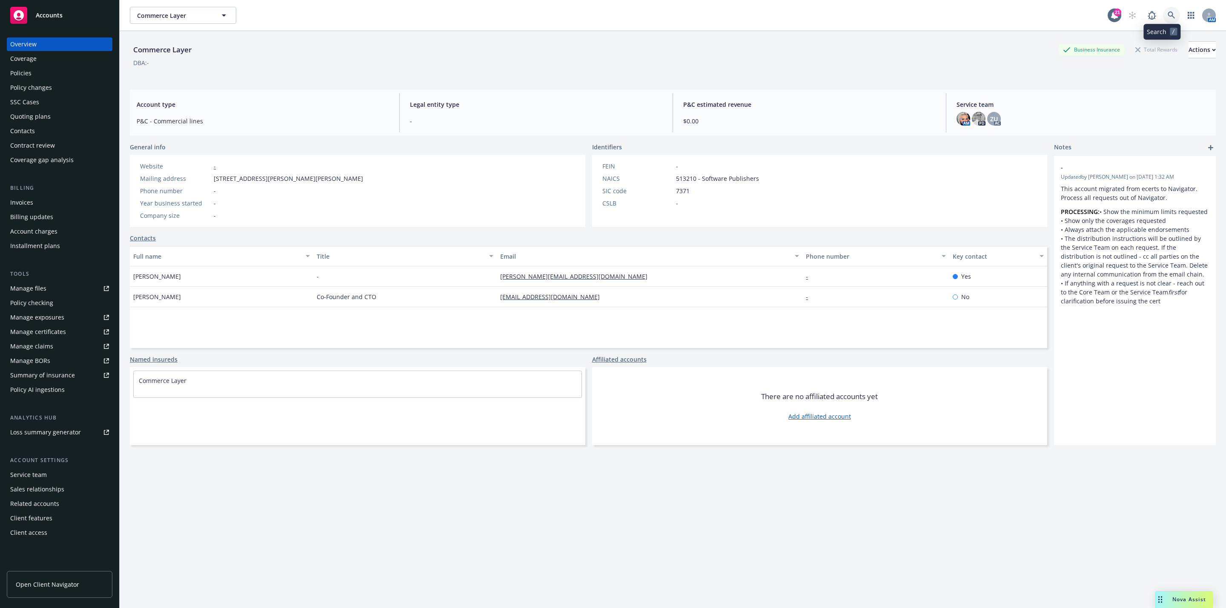
click at [1167, 14] on icon at bounding box center [1170, 14] width 7 height 7
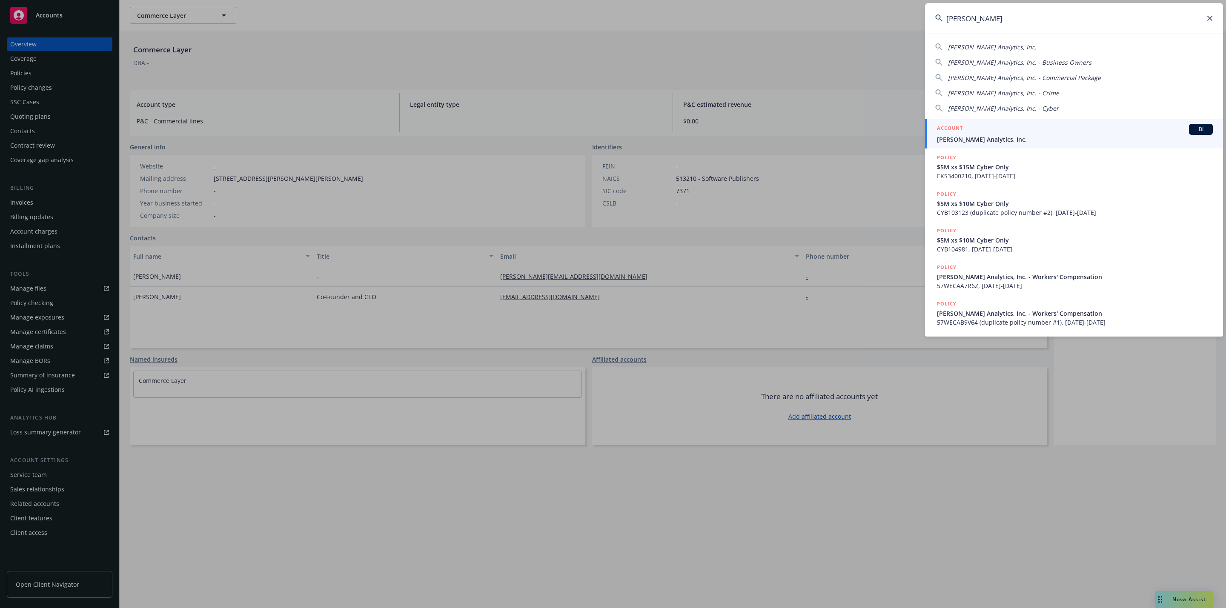
type input "[PERSON_NAME]"
click at [1042, 140] on span "[PERSON_NAME] Analytics, Inc." at bounding box center [1075, 139] width 276 height 9
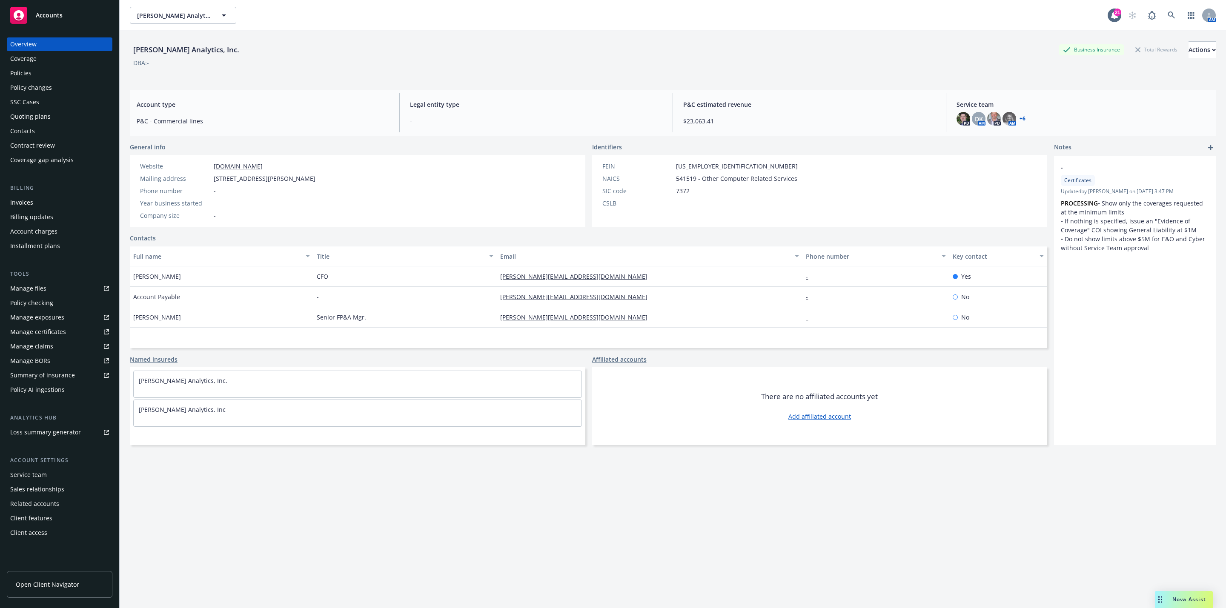
click at [36, 77] on div "Policies" at bounding box center [59, 73] width 99 height 14
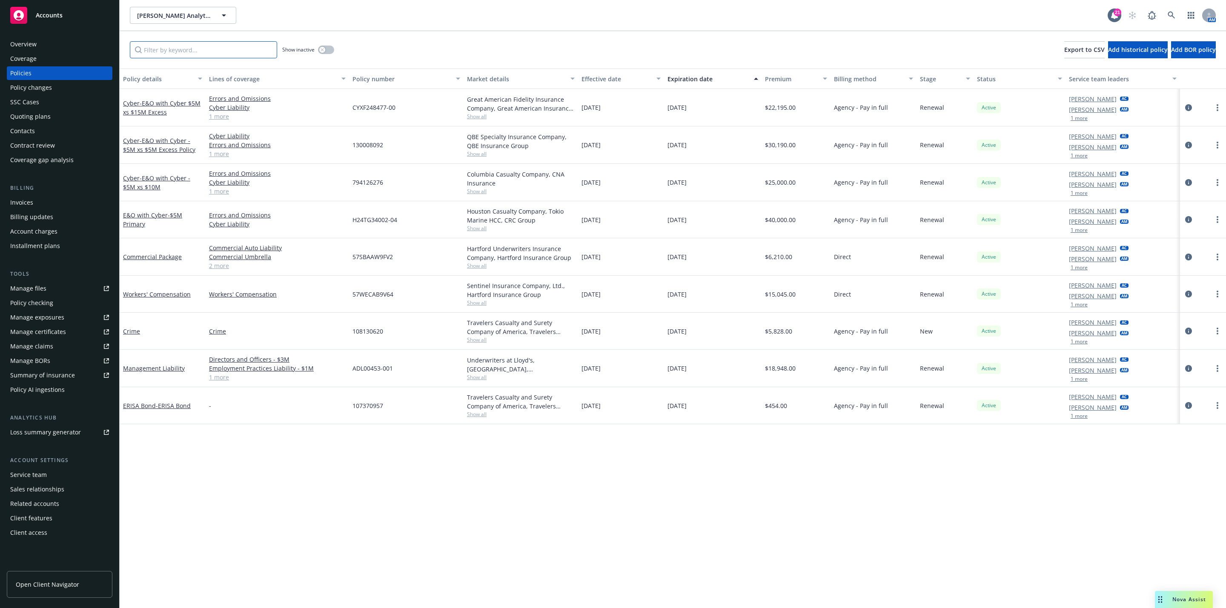
click at [169, 49] on input "Filter by keyword..." at bounding box center [203, 49] width 147 height 17
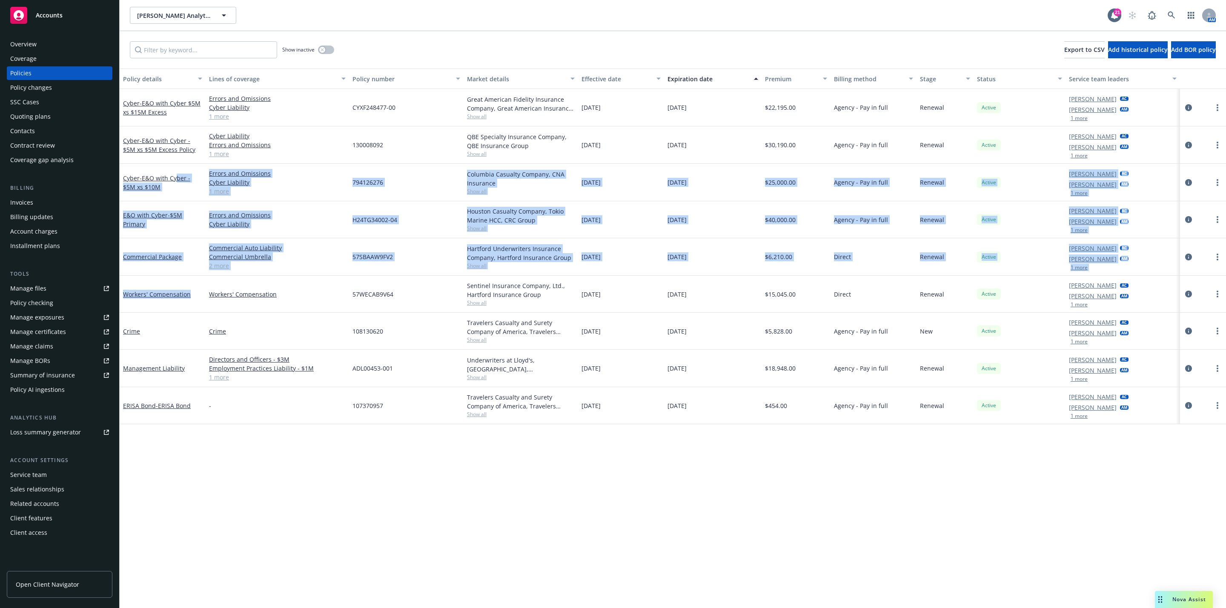
drag, startPoint x: 203, startPoint y: 276, endPoint x: 200, endPoint y: 283, distance: 7.3
click at [202, 281] on div "Cyber - E&O with Cyber $5M xs $15M Excess Errors and Omissions Cyber Liability …" at bounding box center [673, 242] width 1106 height 306
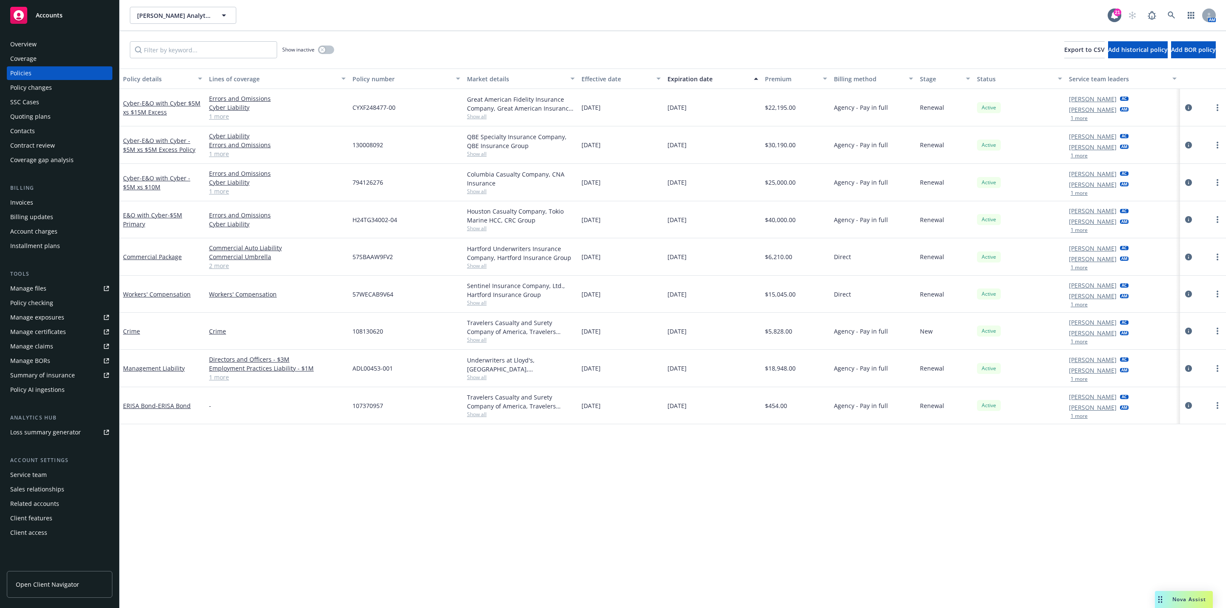
click at [248, 458] on div "Policy details Lines of coverage Policy number Market details Effective date Ex…" at bounding box center [673, 339] width 1106 height 540
click at [146, 212] on link "E&O with Cyber - $5M Primary" at bounding box center [152, 219] width 59 height 17
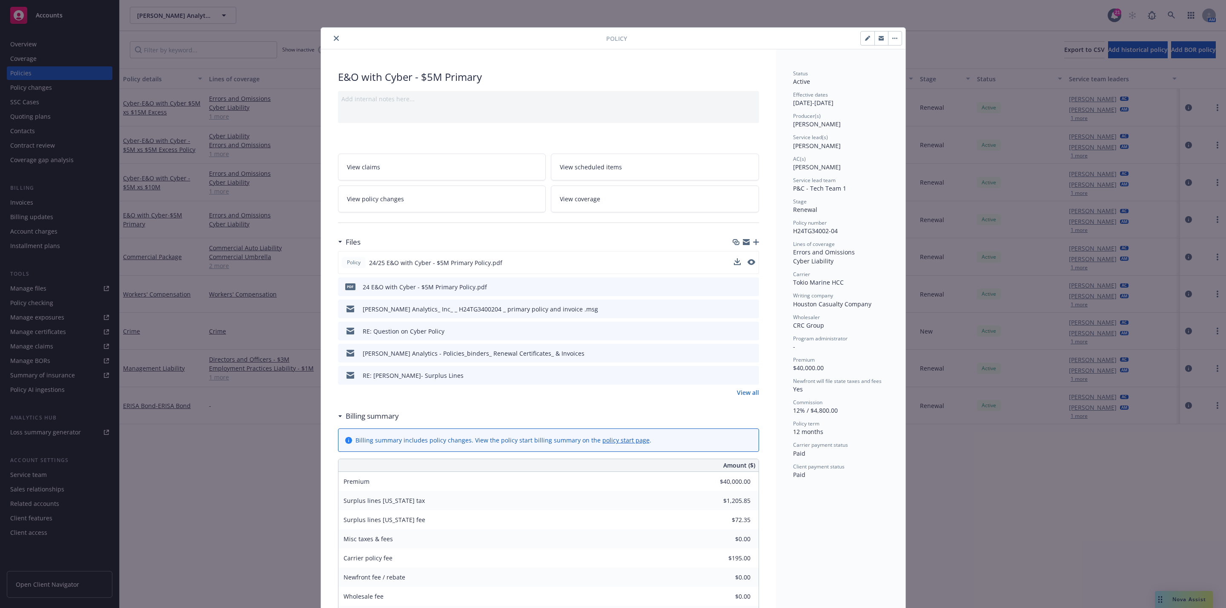
click at [747, 267] on button at bounding box center [751, 262] width 8 height 9
click at [747, 265] on icon "preview file" at bounding box center [751, 262] width 8 height 6
click at [334, 40] on icon "close" at bounding box center [336, 38] width 5 height 5
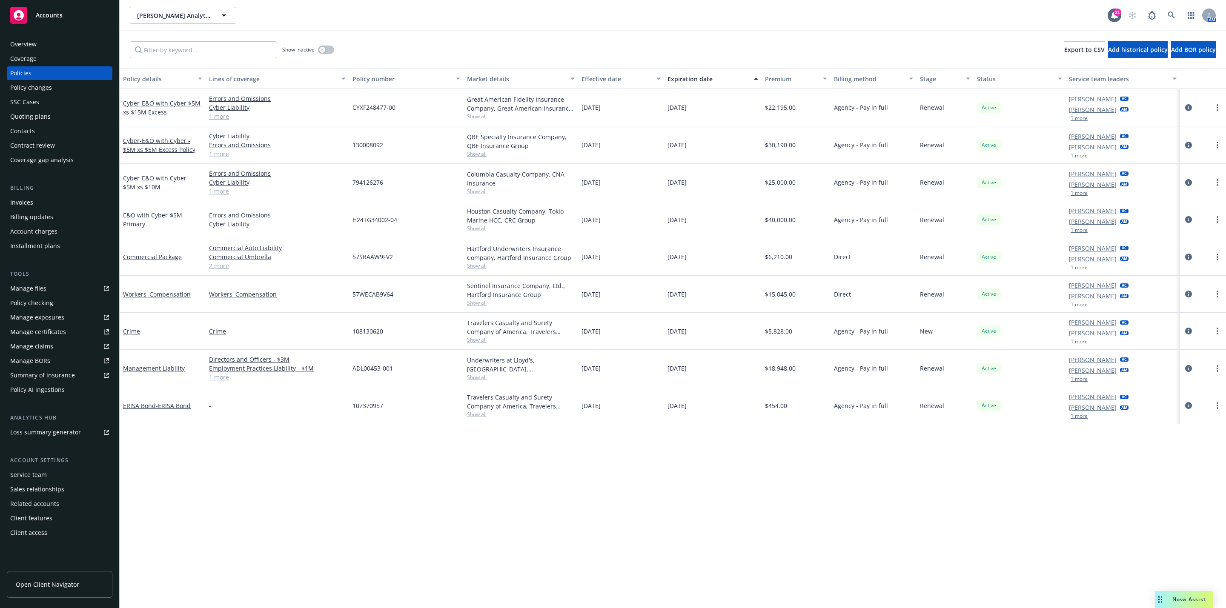
click at [771, 83] on div "Premium" at bounding box center [791, 78] width 53 height 9
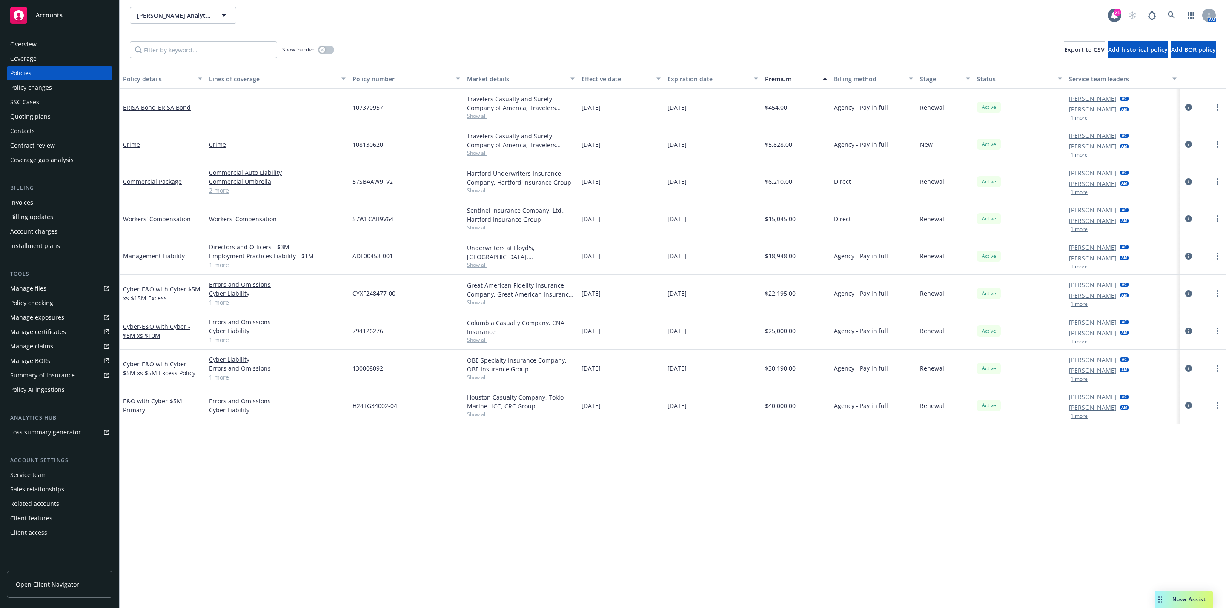
click at [774, 83] on div "Premium" at bounding box center [791, 78] width 53 height 9
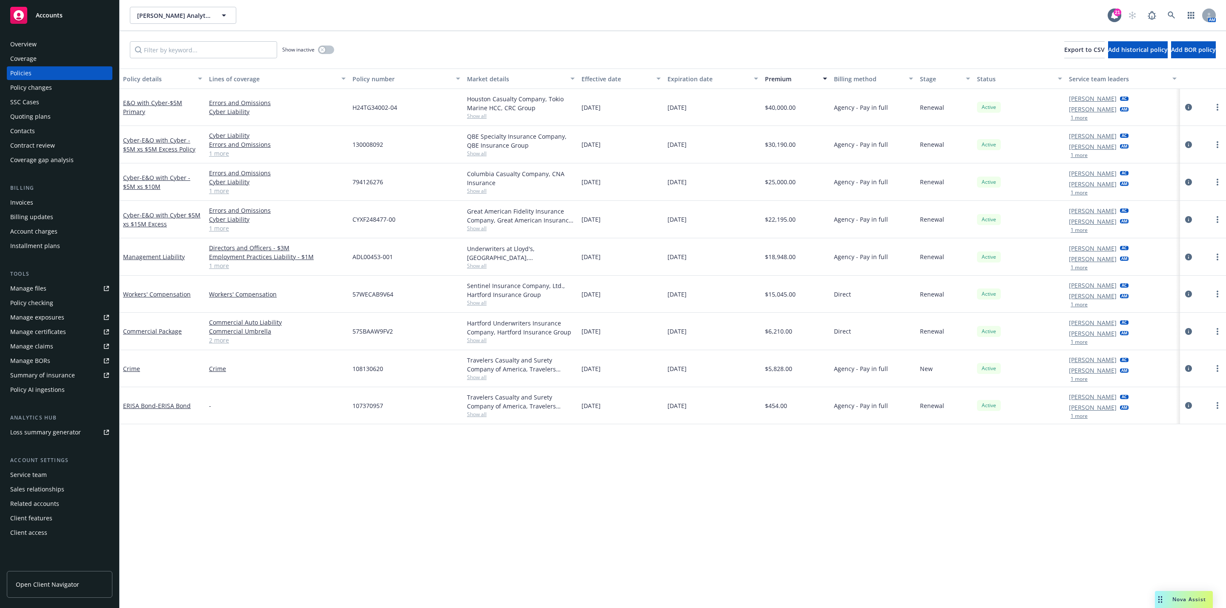
click at [710, 534] on div "Policy details Lines of coverage Policy number Market details Effective date Ex…" at bounding box center [673, 339] width 1106 height 540
click at [1161, 11] on div "AM" at bounding box center [1170, 15] width 92 height 17
click at [1168, 15] on icon at bounding box center [1171, 15] width 8 height 8
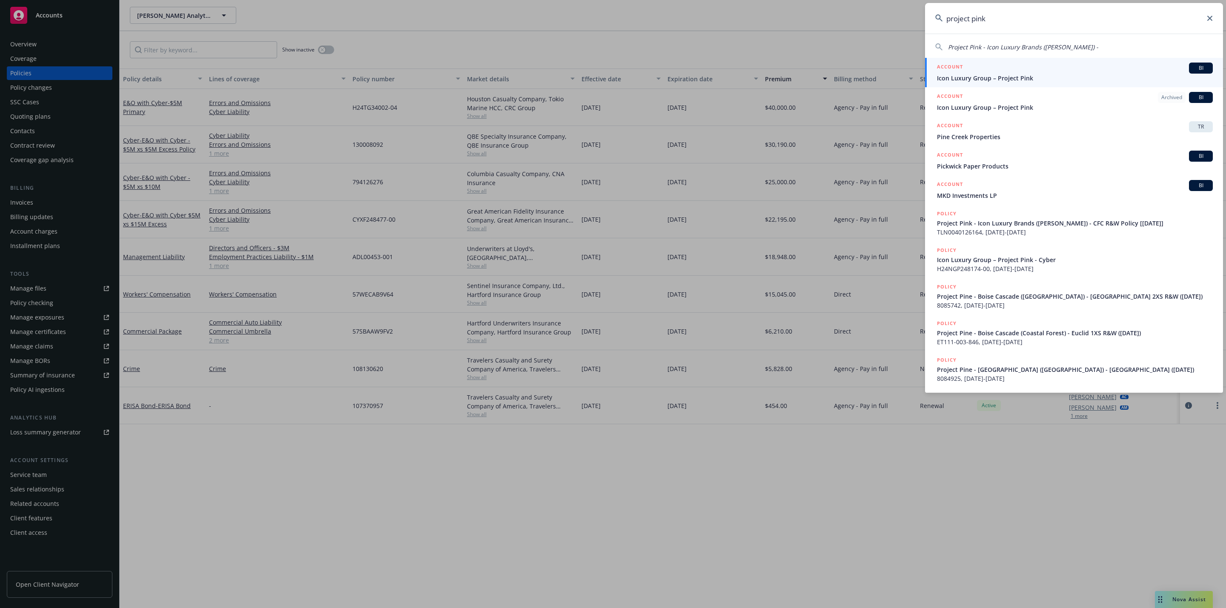
type input "project pink"
click at [1073, 74] on span "Icon Luxury Group – Project Pink" at bounding box center [1075, 78] width 276 height 9
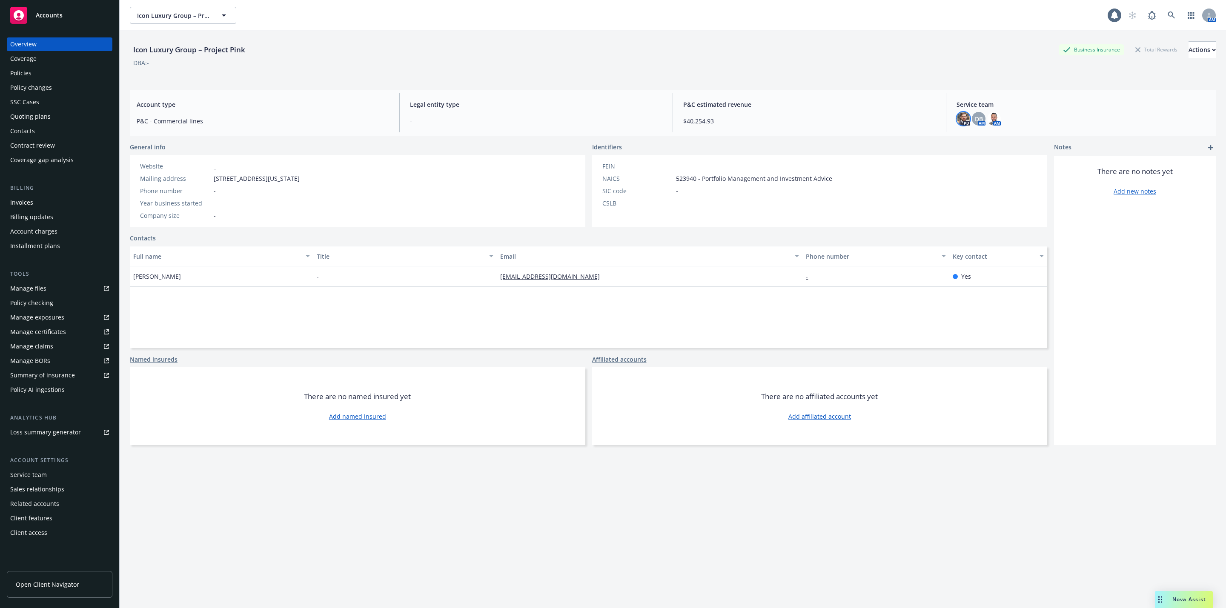
click at [956, 117] on img at bounding box center [963, 119] width 14 height 14
click at [961, 119] on img at bounding box center [963, 119] width 14 height 14
click at [975, 119] on span "DB" at bounding box center [979, 118] width 8 height 9
click at [987, 120] on img at bounding box center [994, 119] width 14 height 14
click at [908, 71] on div "Icon Luxury Group – Project Pink Business Insurance Total Rewards Actions DBA: -" at bounding box center [673, 58] width 1086 height 35
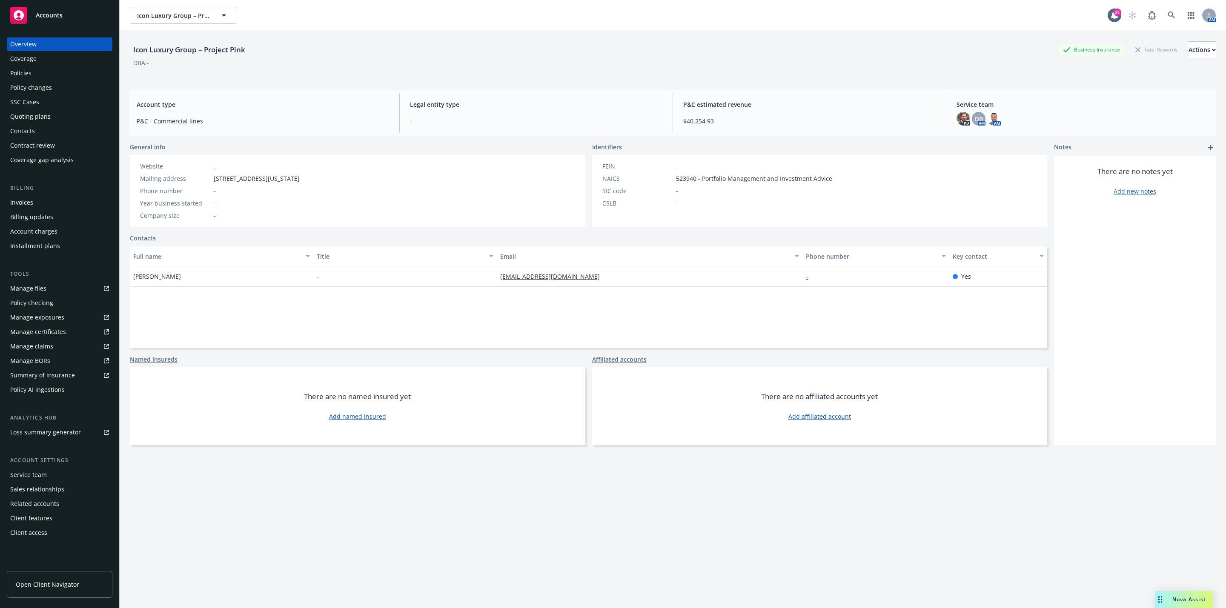
click at [73, 69] on div "Policies" at bounding box center [59, 73] width 99 height 14
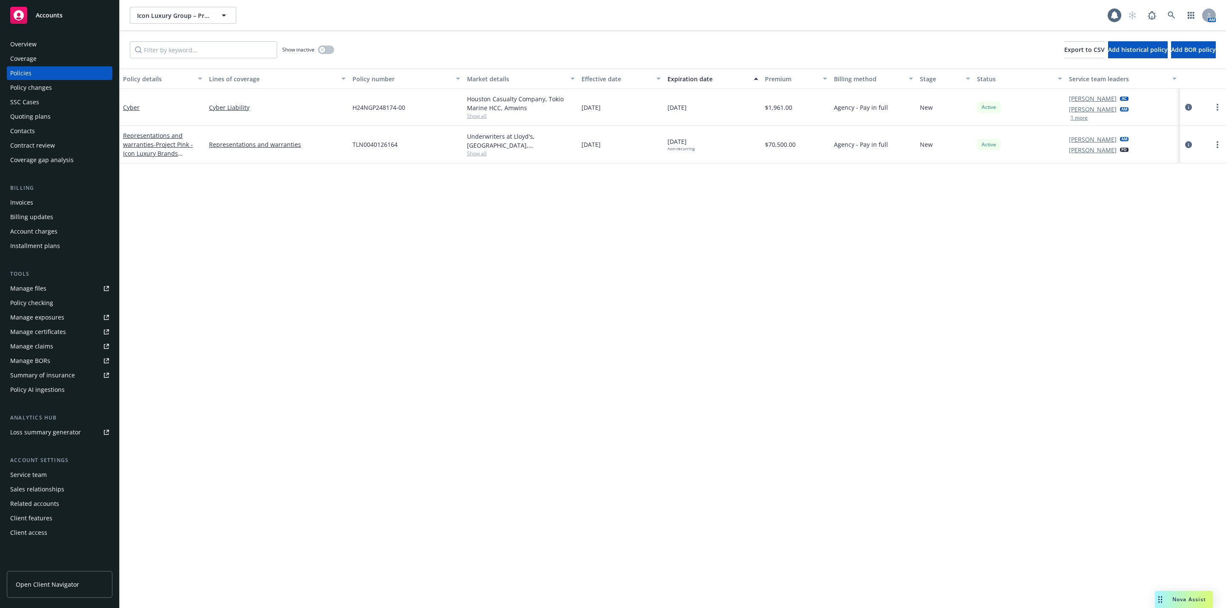
click at [429, 248] on div "Policy details Lines of coverage Policy number Market details Effective date Ex…" at bounding box center [673, 339] width 1106 height 540
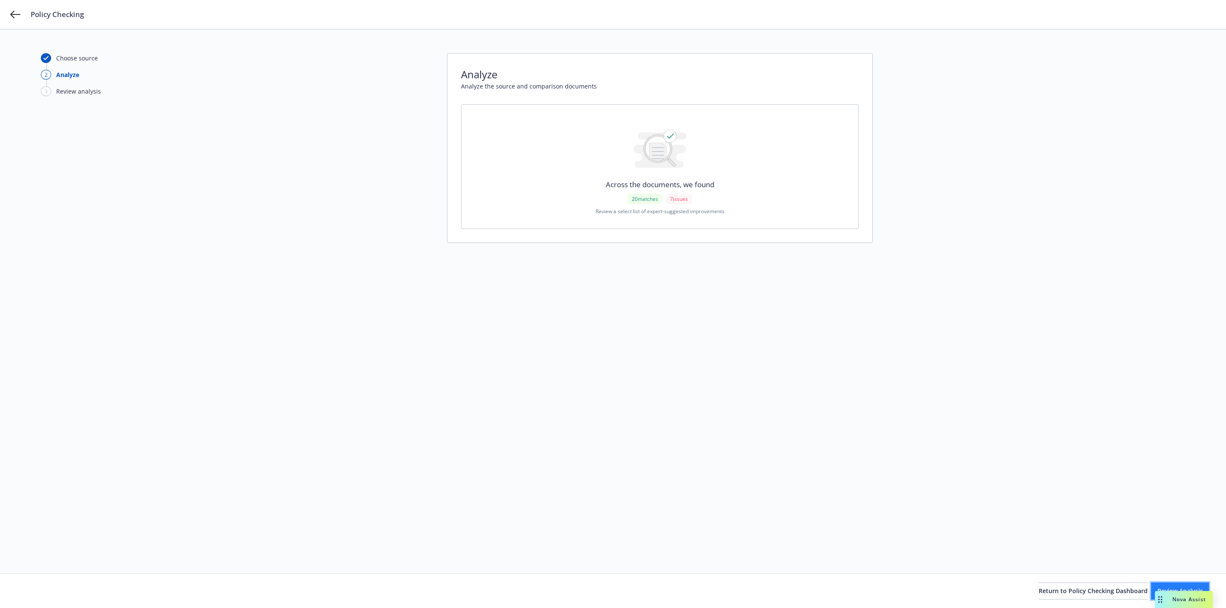
click at [1151, 586] on button "Review Analysis" at bounding box center [1180, 591] width 58 height 17
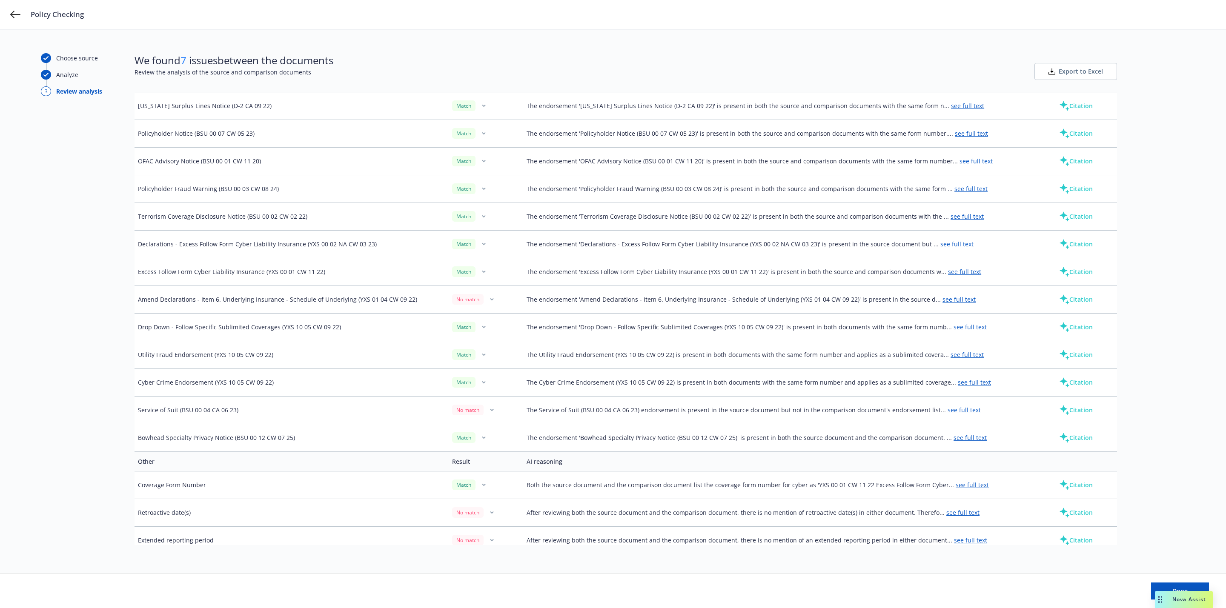
scroll to position [463, 0]
